Goal: Find specific page/section: Find specific page/section

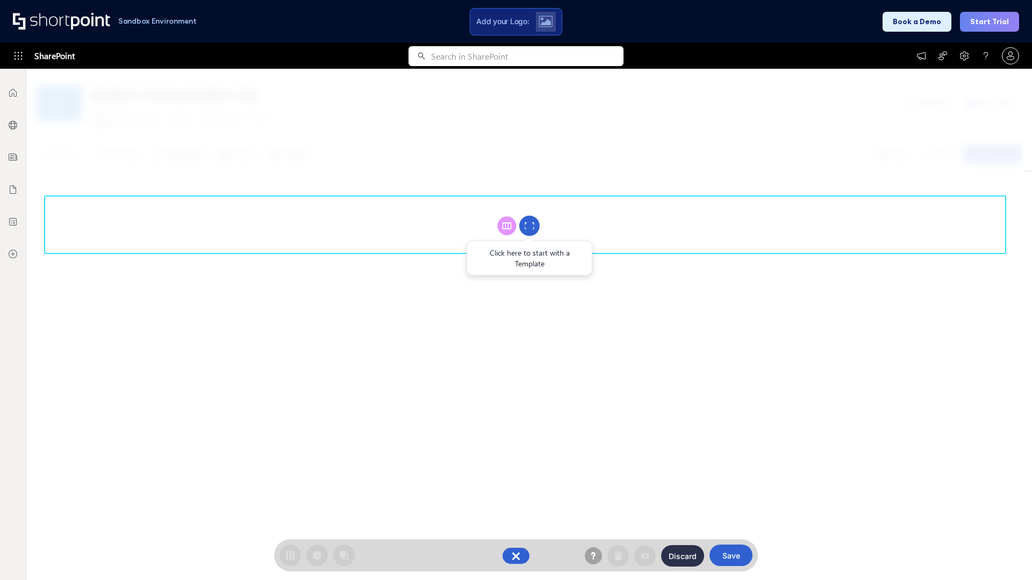
click at [529, 226] on circle at bounding box center [529, 226] width 20 height 20
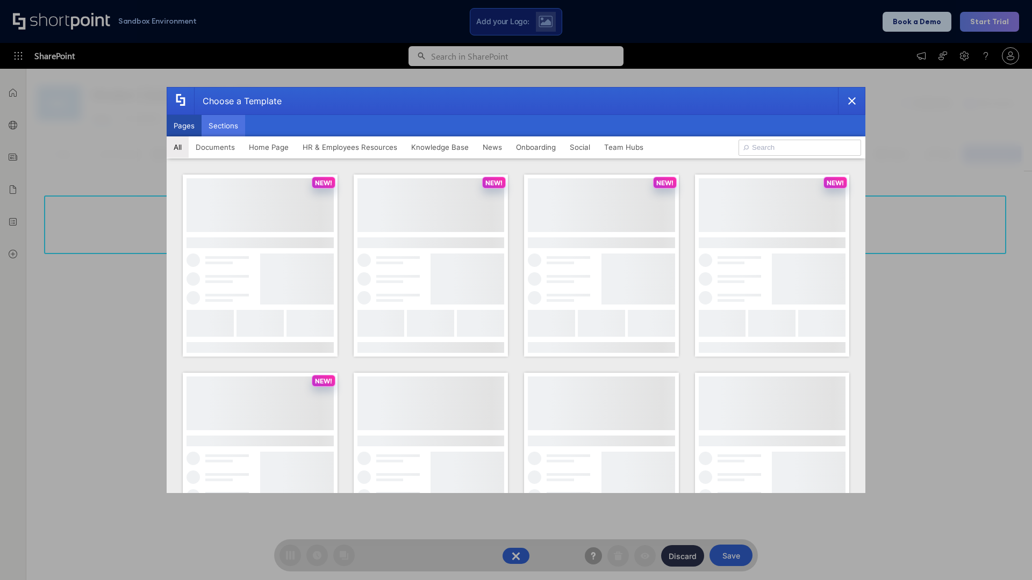
click at [223, 126] on button "Sections" at bounding box center [224, 125] width 44 height 21
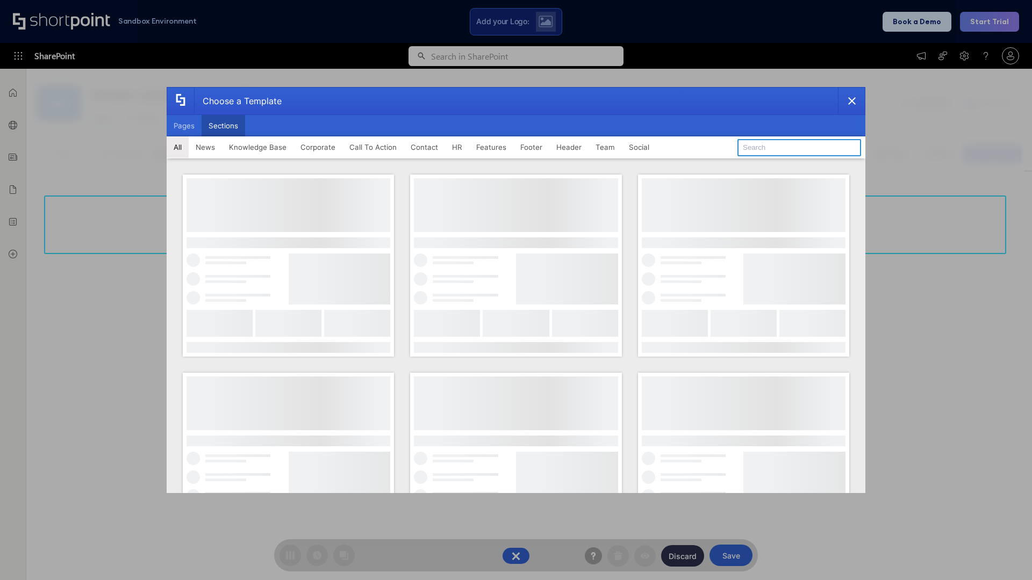
type input "FAQ 2"
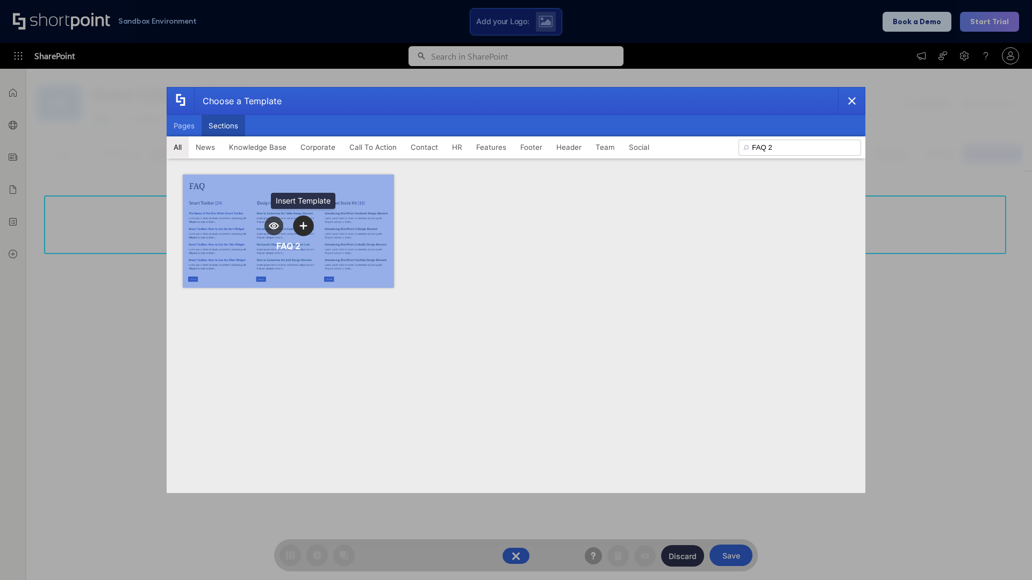
click at [303, 226] on icon "template selector" at bounding box center [303, 226] width 8 height 8
